Goal: Navigation & Orientation: Find specific page/section

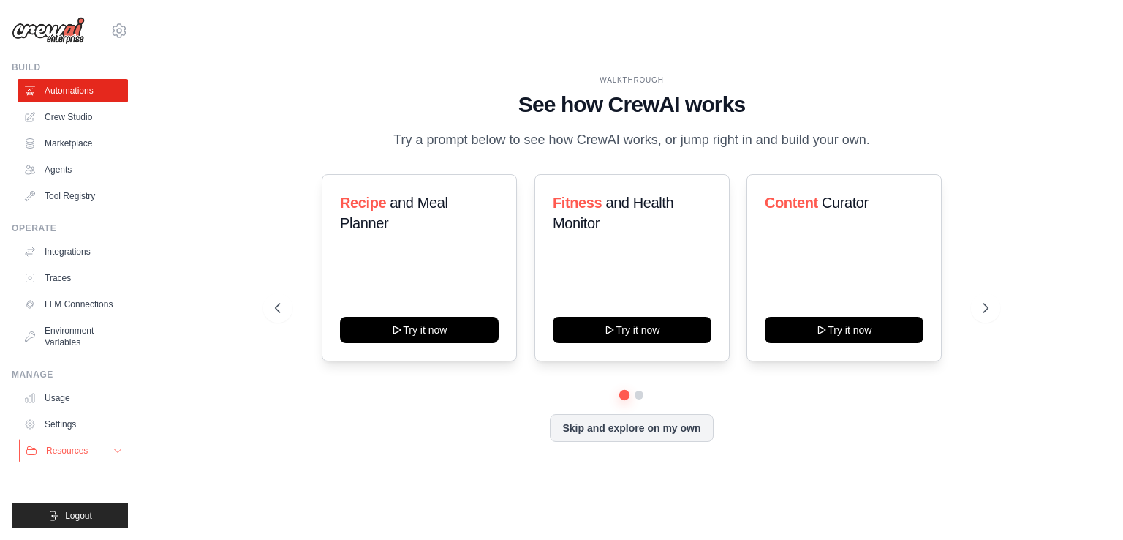
click at [114, 446] on icon at bounding box center [118, 451] width 12 height 12
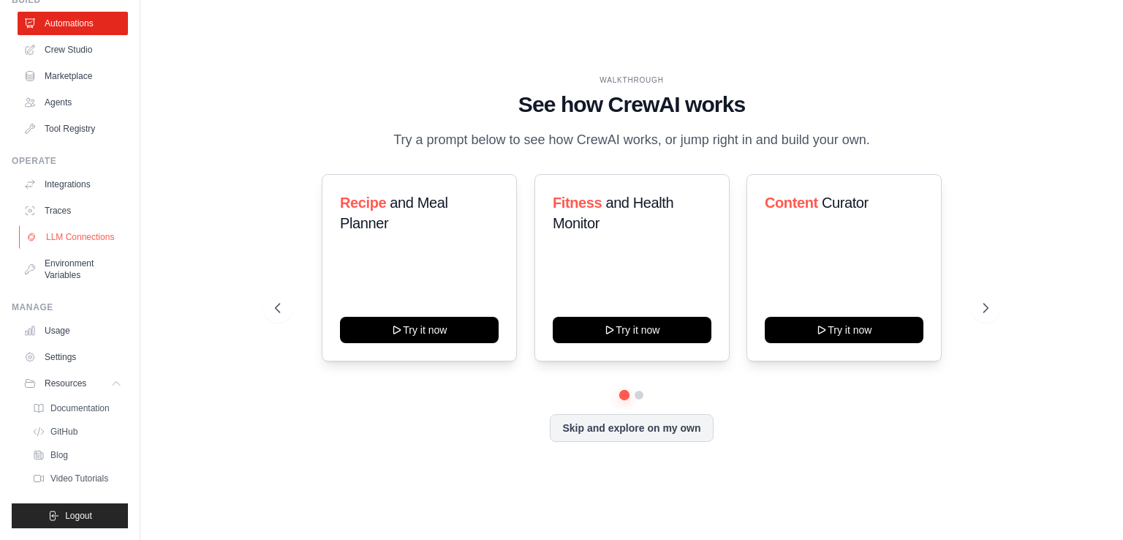
scroll to position [79, 0]
click at [80, 404] on span "Documentation" at bounding box center [81, 408] width 59 height 12
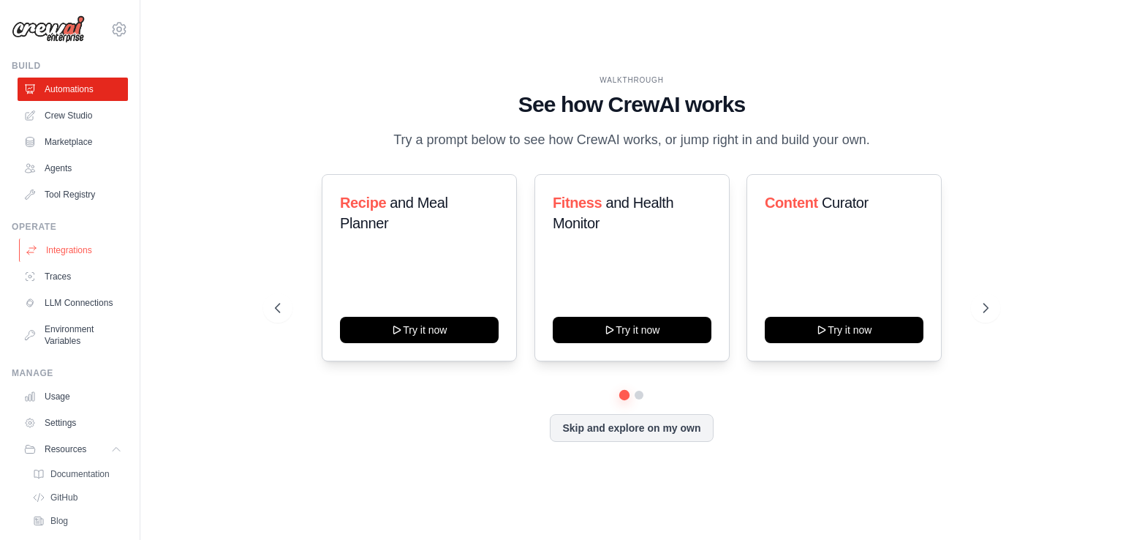
scroll to position [0, 0]
click at [62, 109] on link "Crew Studio" at bounding box center [74, 116] width 110 height 23
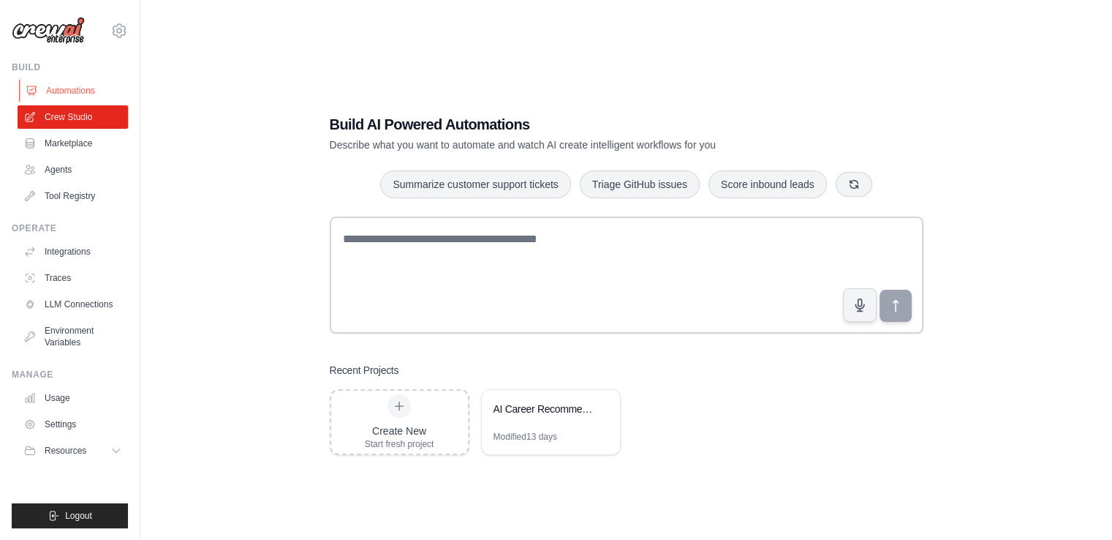
click at [53, 86] on link "Automations" at bounding box center [74, 90] width 110 height 23
